Goal: Navigation & Orientation: Find specific page/section

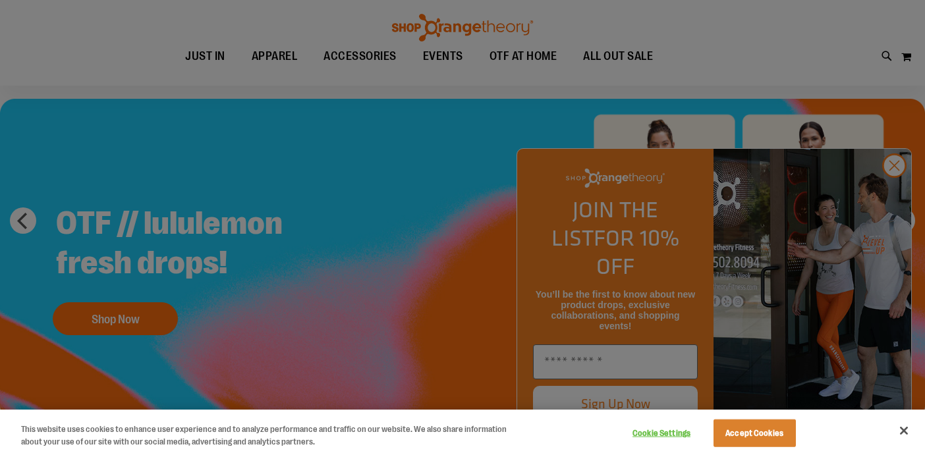
scroll to position [91, 0]
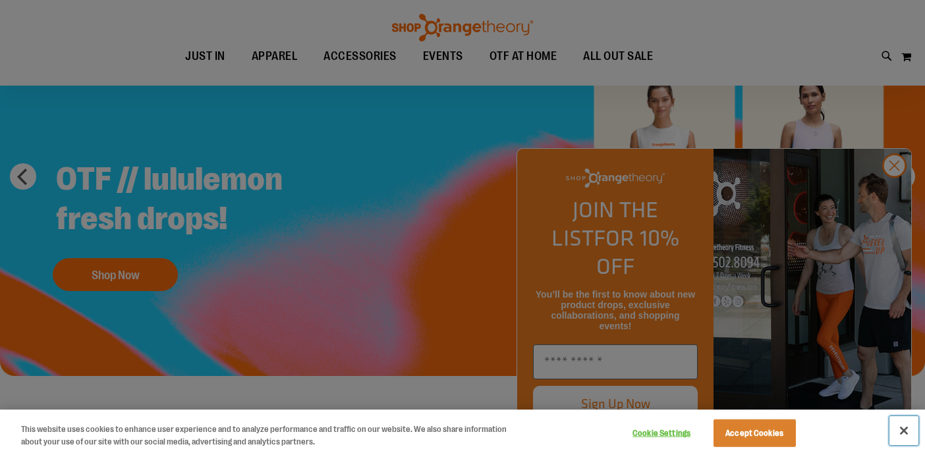
click at [903, 433] on button "Close" at bounding box center [904, 431] width 29 height 29
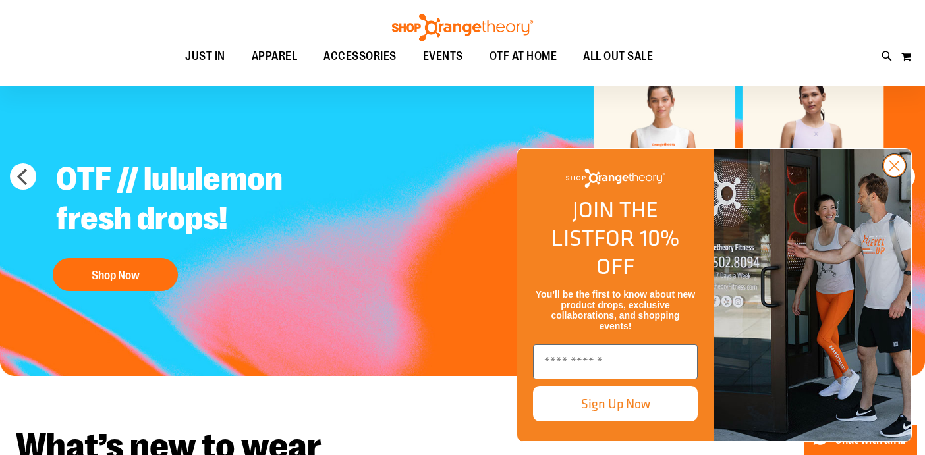
click at [891, 177] on circle "Close dialog" at bounding box center [895, 166] width 22 height 22
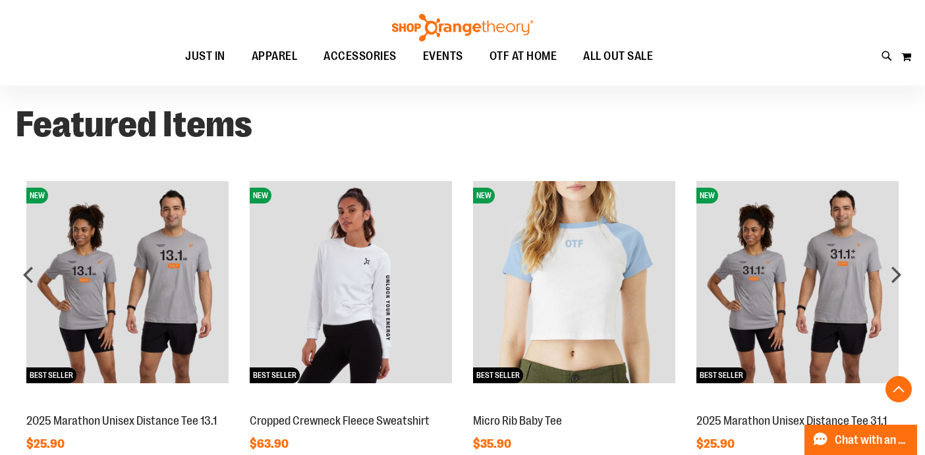
scroll to position [910, 0]
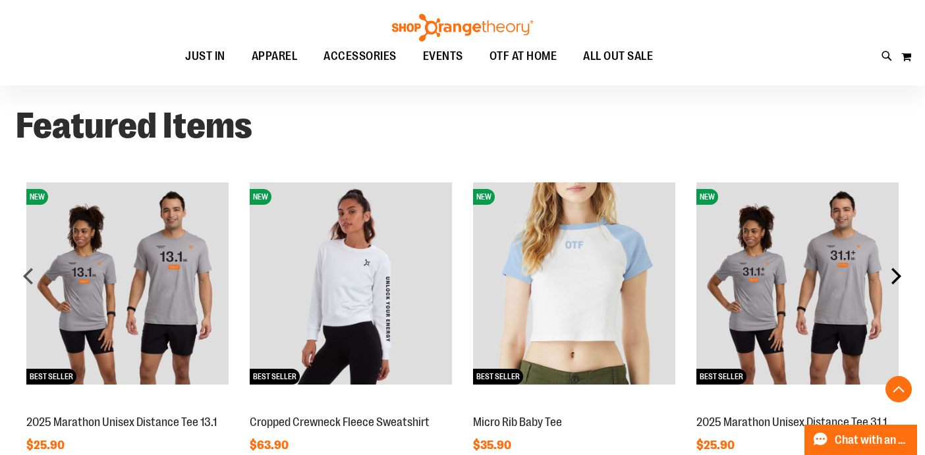
click at [893, 279] on div "next" at bounding box center [896, 276] width 26 height 26
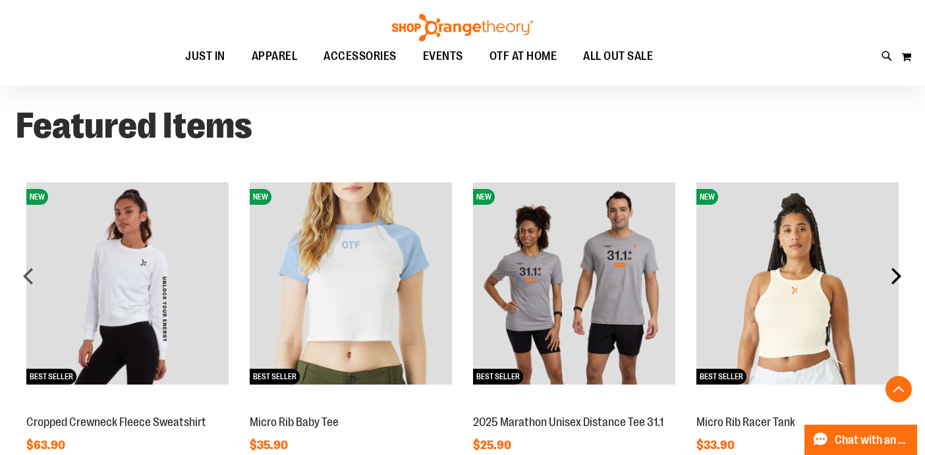
click at [893, 279] on div "next" at bounding box center [896, 276] width 26 height 26
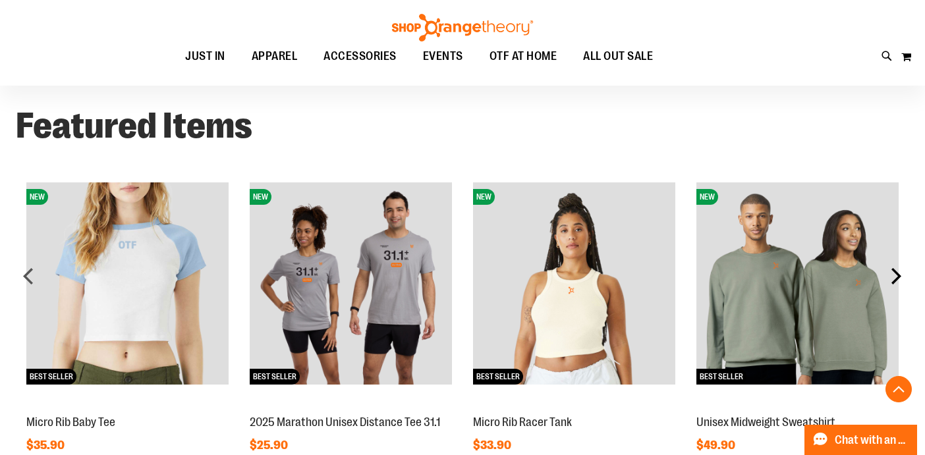
click at [893, 279] on div "next" at bounding box center [896, 276] width 26 height 26
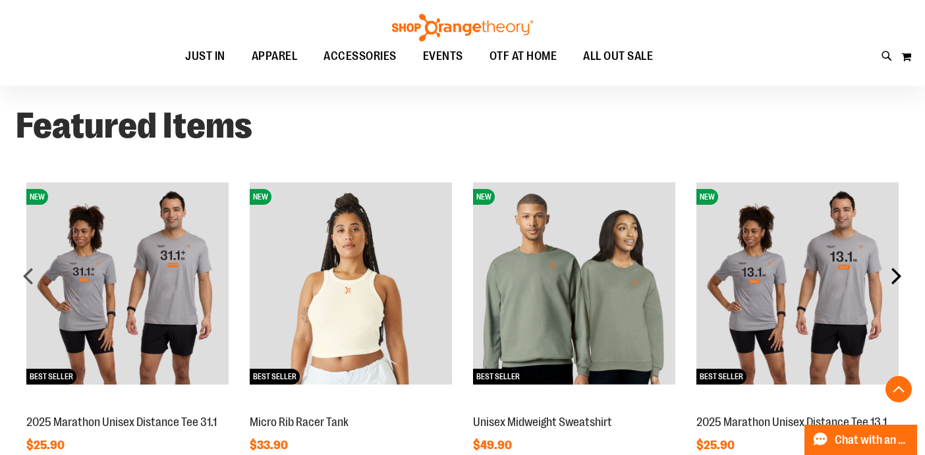
click at [893, 279] on div "next" at bounding box center [896, 276] width 26 height 26
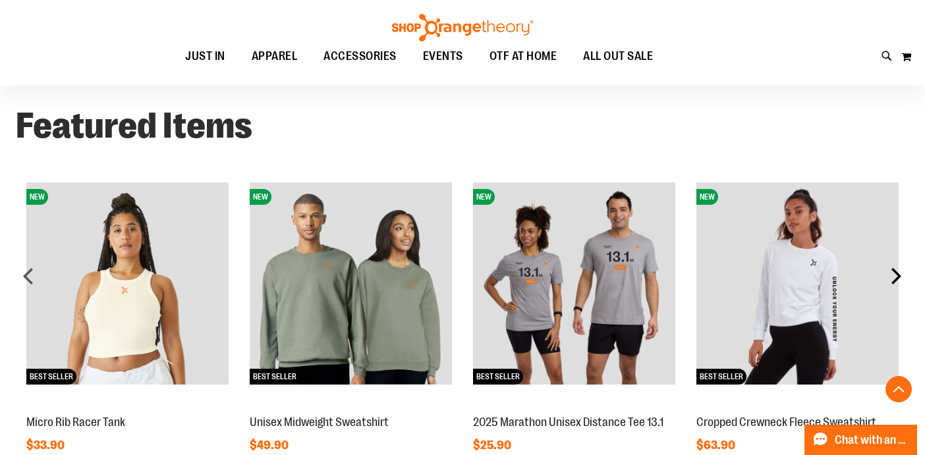
click at [893, 279] on div "next" at bounding box center [896, 276] width 26 height 26
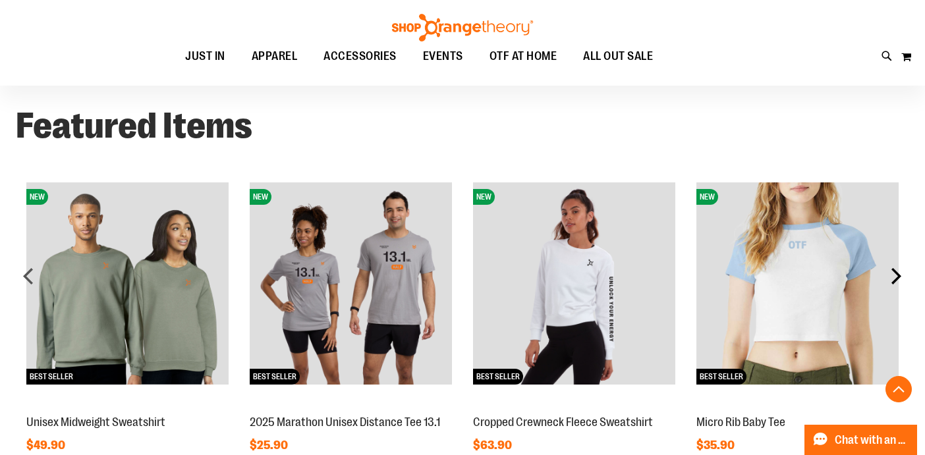
click at [893, 279] on div "next" at bounding box center [896, 276] width 26 height 26
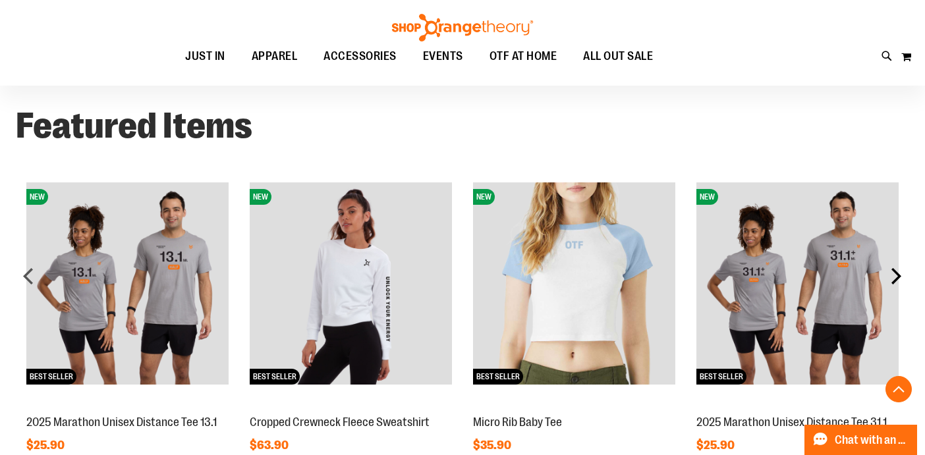
click at [893, 279] on div "next" at bounding box center [896, 276] width 26 height 26
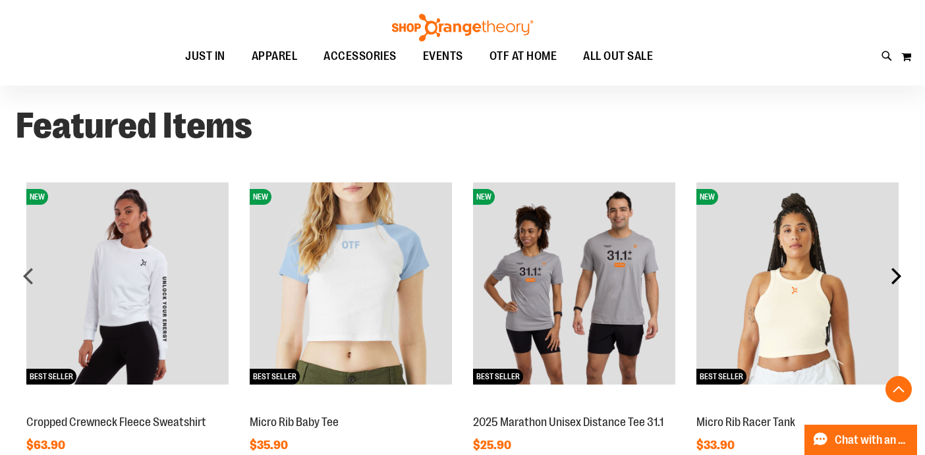
click at [893, 279] on div "next" at bounding box center [896, 276] width 26 height 26
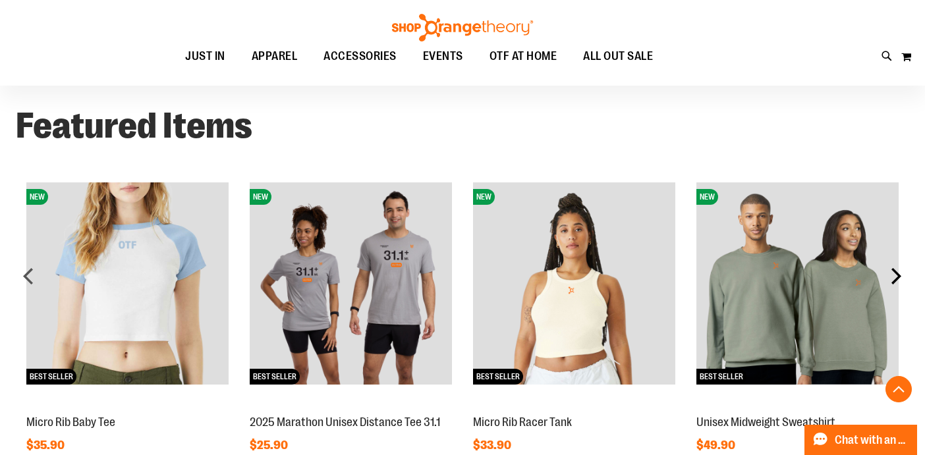
click at [893, 276] on div "next" at bounding box center [896, 276] width 26 height 26
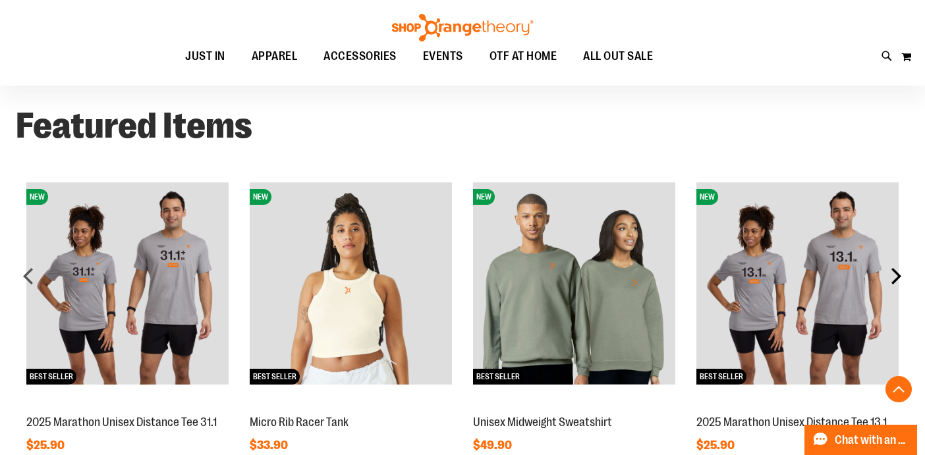
click at [893, 276] on div "next" at bounding box center [896, 276] width 26 height 26
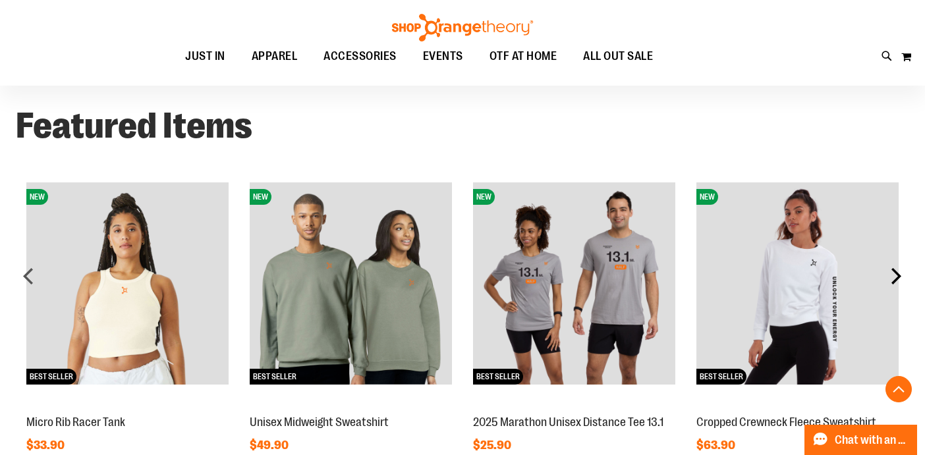
click at [893, 276] on div "next" at bounding box center [896, 276] width 26 height 26
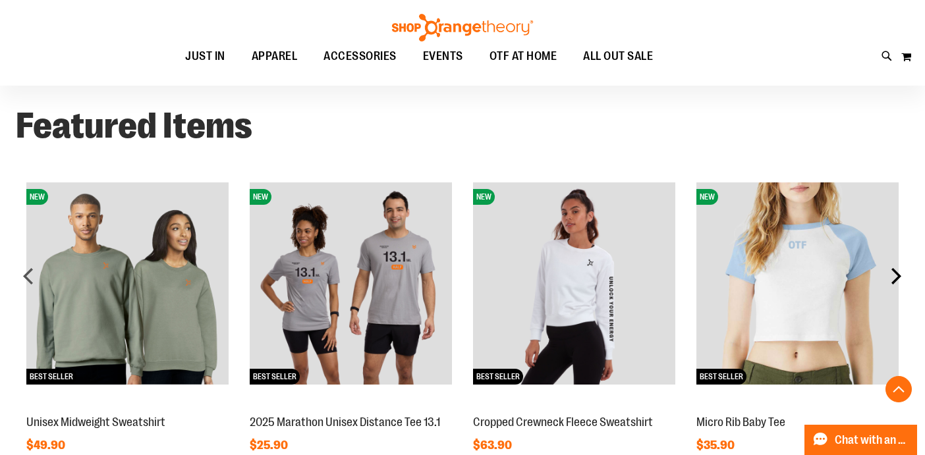
click at [893, 276] on div "next" at bounding box center [896, 276] width 26 height 26
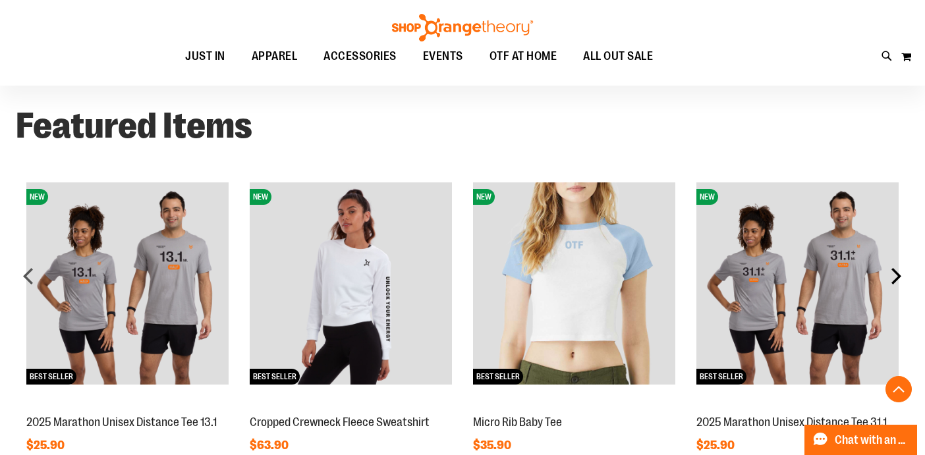
click at [893, 276] on div "next" at bounding box center [896, 276] width 26 height 26
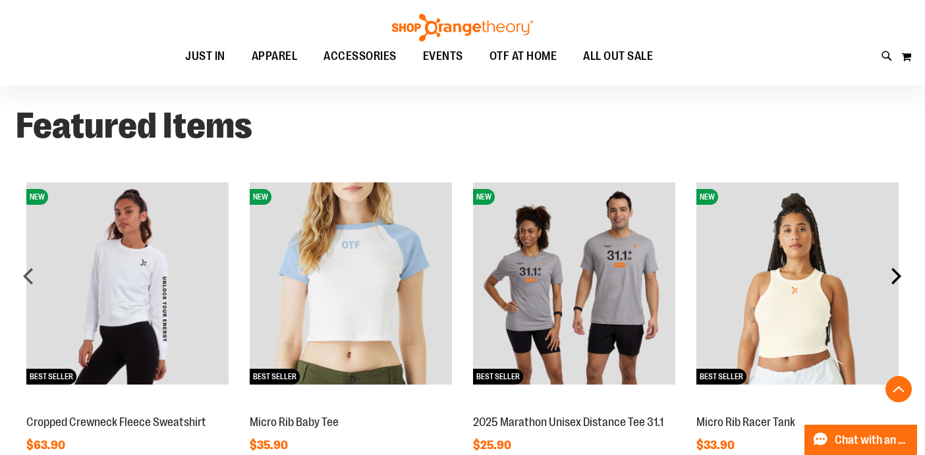
click at [893, 276] on div "next" at bounding box center [896, 276] width 26 height 26
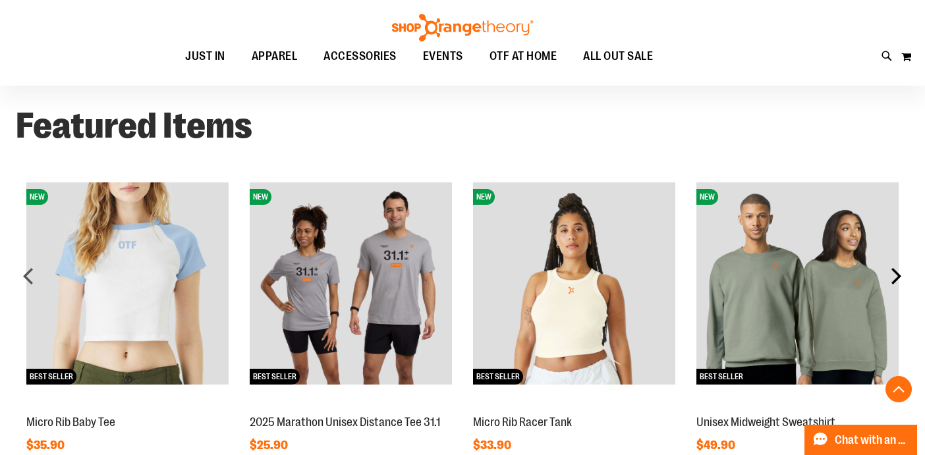
click at [893, 276] on div "next" at bounding box center [896, 276] width 26 height 26
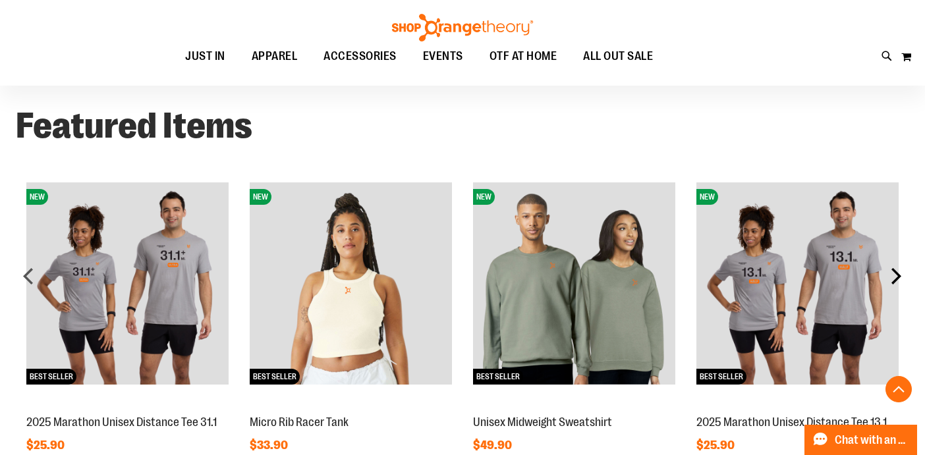
click at [893, 276] on div "next" at bounding box center [896, 276] width 26 height 26
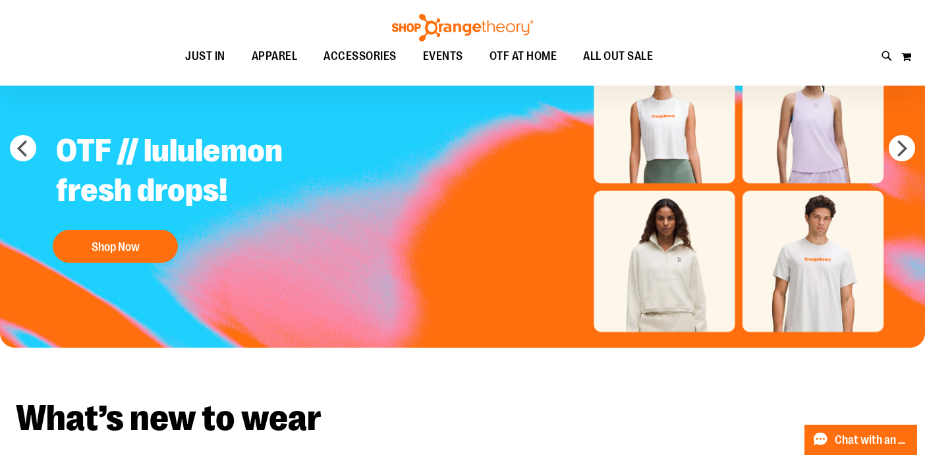
scroll to position [116, 0]
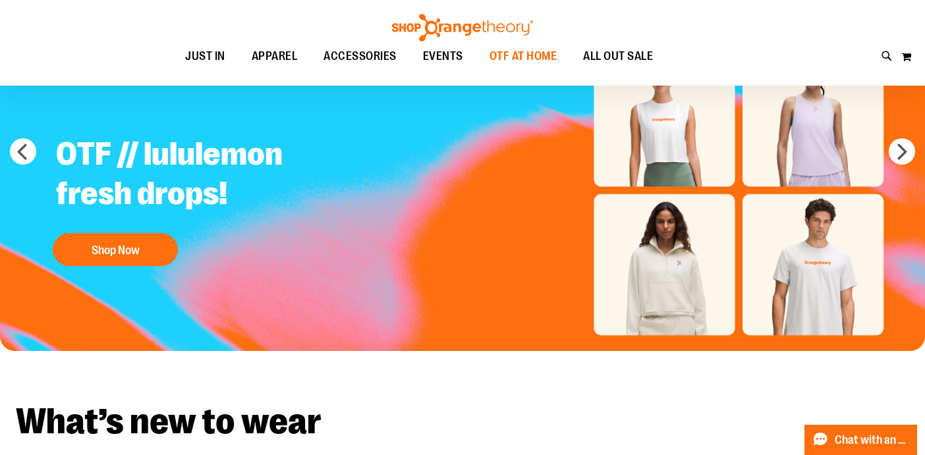
click at [541, 63] on span "OTF AT HOME" at bounding box center [524, 57] width 68 height 30
